Goal: Transaction & Acquisition: Purchase product/service

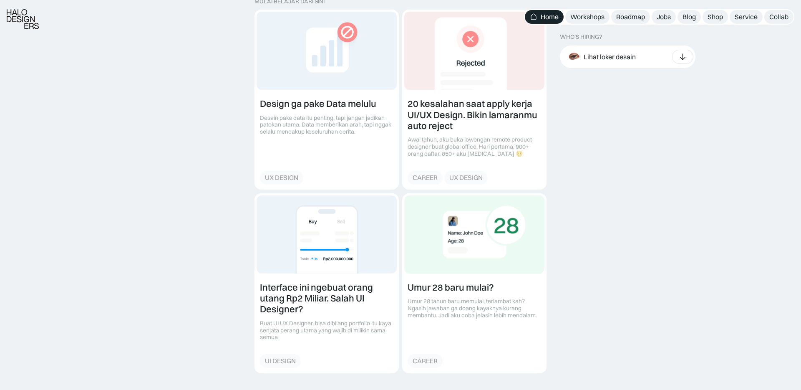
scroll to position [949, 0]
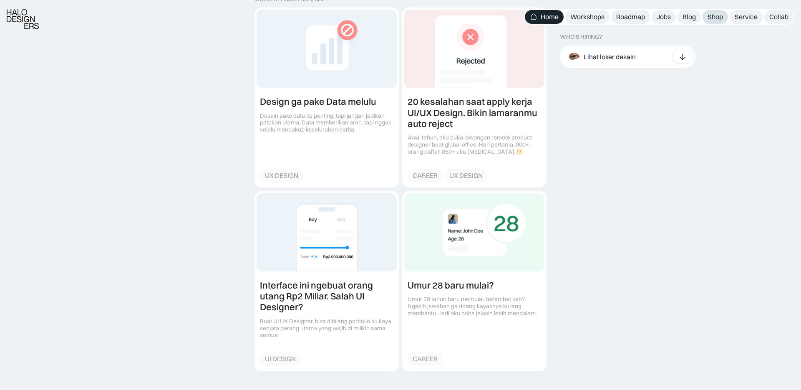
click at [709, 18] on div "Shop" at bounding box center [714, 17] width 15 height 9
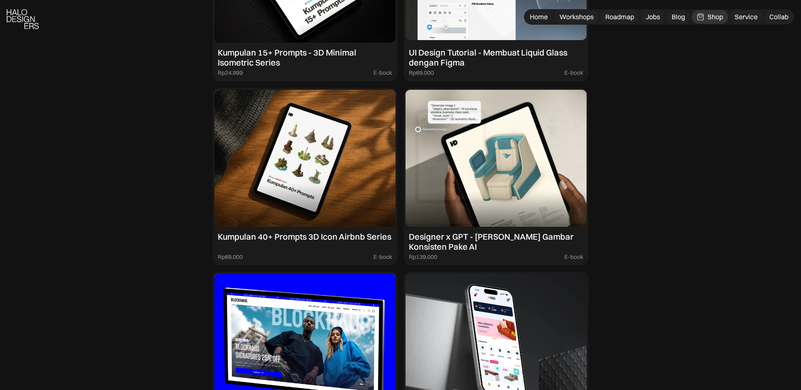
scroll to position [910, 0]
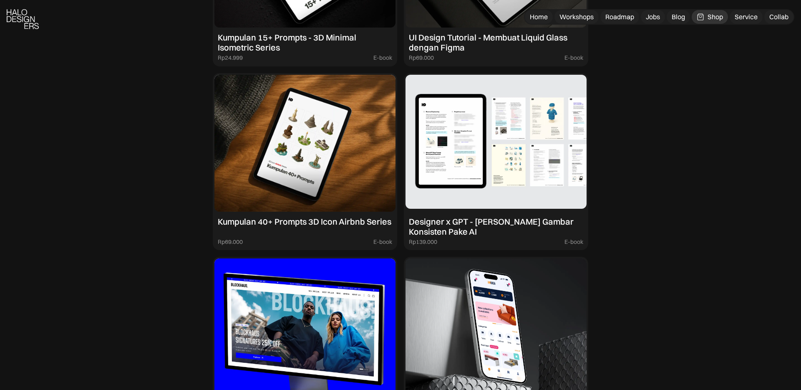
click at [473, 221] on div "Designer x GPT - Cara Bikin Gambar Konsisten Pake AI" at bounding box center [496, 226] width 174 height 20
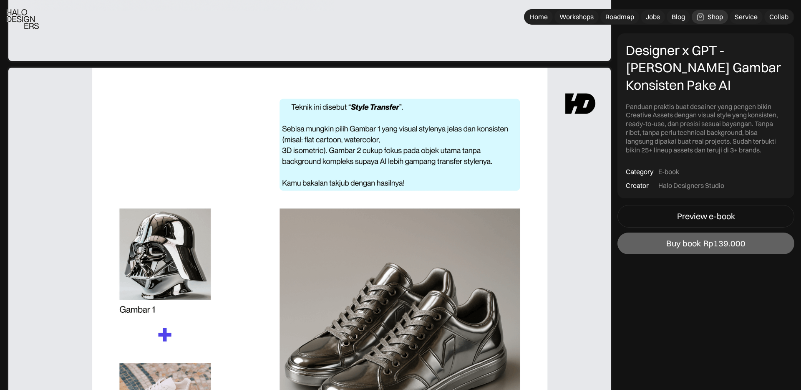
scroll to position [1048, 0]
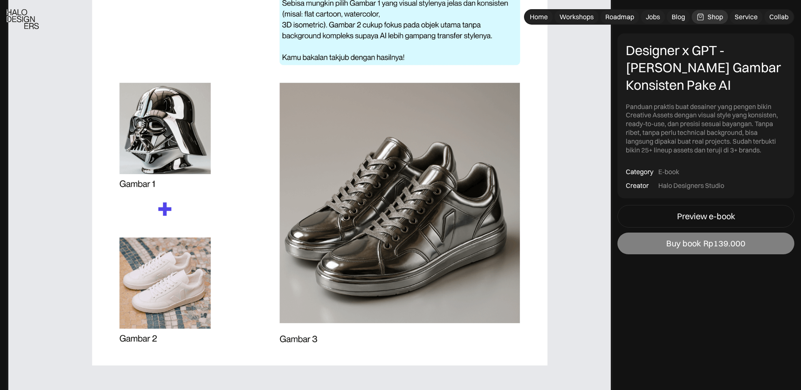
click at [671, 245] on div "Buy book" at bounding box center [683, 243] width 35 height 10
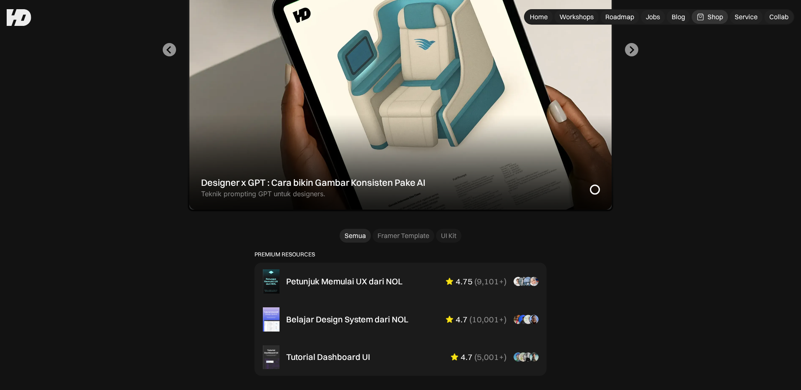
scroll to position [278, 0]
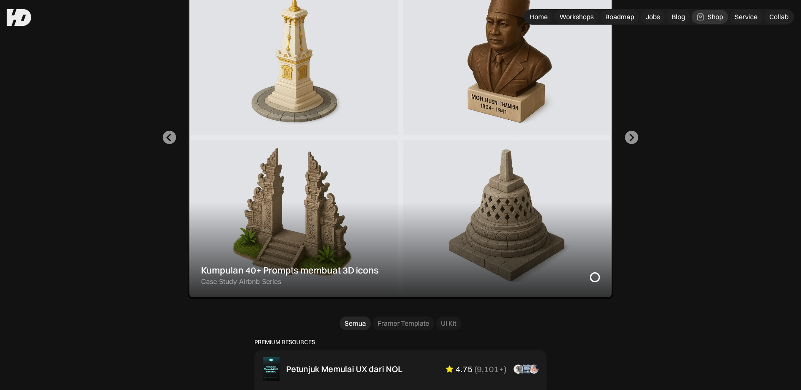
click at [474, 147] on div "2 of 2" at bounding box center [400, 137] width 425 height 322
